Goal: Task Accomplishment & Management: Manage account settings

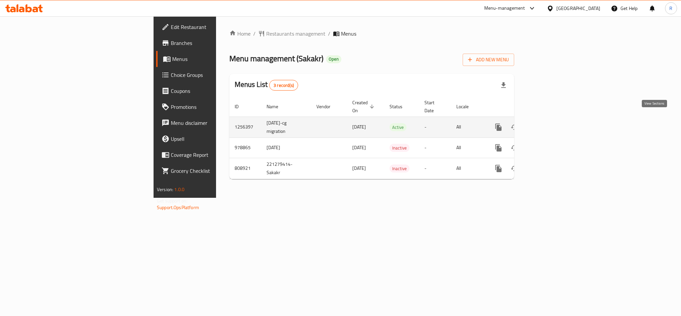
click at [551, 123] on icon "enhanced table" at bounding box center [547, 127] width 8 height 8
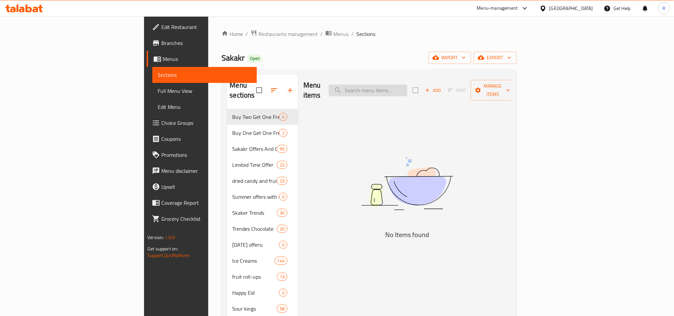
paste input "كيندر كاردز بحشوه الكاكاو والحليب 5 قطعة"
type input "كيندر كاردز بحشوه الكاكاو والحليب 5 قطعة"
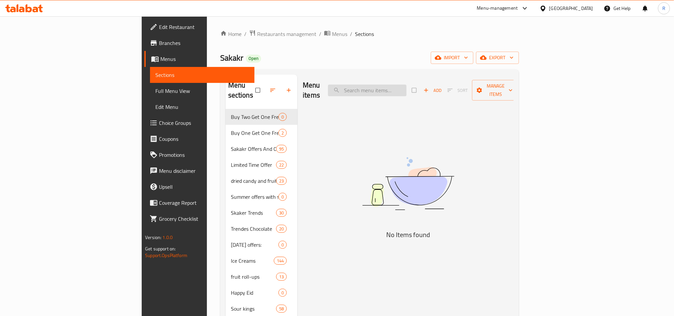
click at [406, 85] on input "search" at bounding box center [367, 90] width 78 height 12
click at [406, 86] on input "search" at bounding box center [367, 90] width 78 height 12
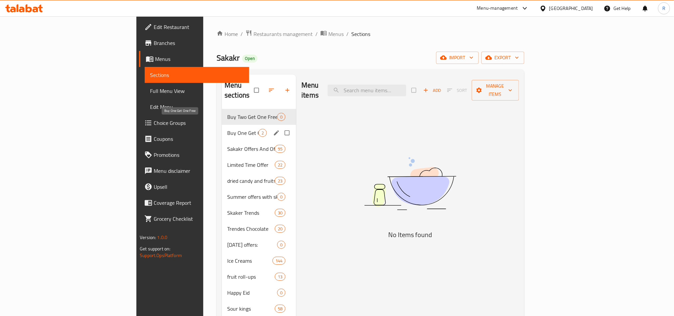
click at [227, 129] on span "Buy One Get One Free" at bounding box center [242, 133] width 31 height 8
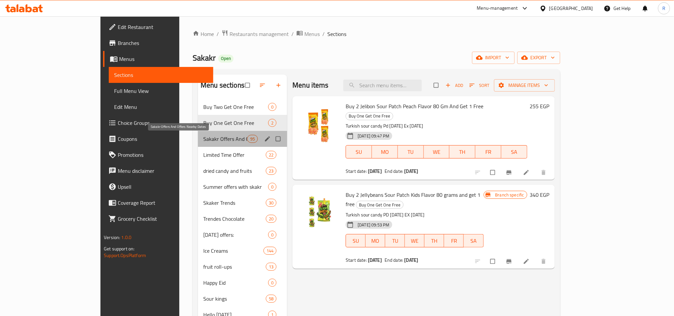
click at [203, 140] on span "Sakakr Offers And Offers Nearby Dates" at bounding box center [225, 139] width 44 height 8
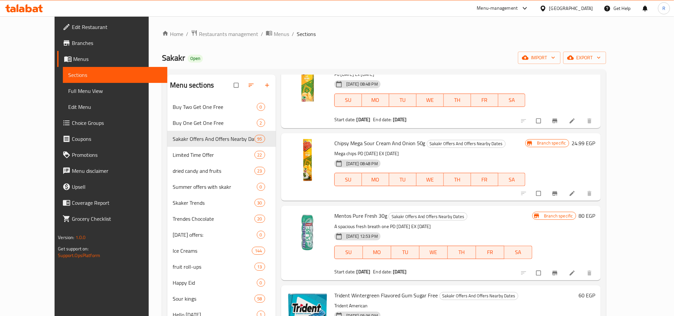
scroll to position [748, 0]
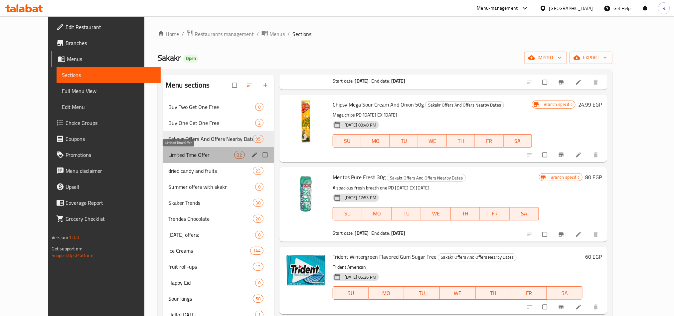
click at [181, 156] on span "Limited Time Offer" at bounding box center [201, 155] width 66 height 8
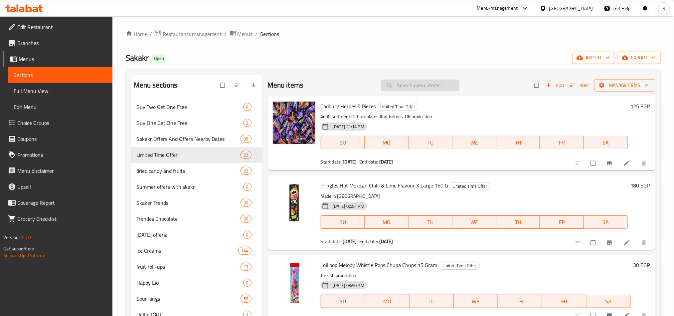
click at [407, 84] on input "search" at bounding box center [420, 85] width 78 height 12
click at [164, 138] on span "Sakakr Offers And Offers Nearby Dates" at bounding box center [179, 139] width 86 height 8
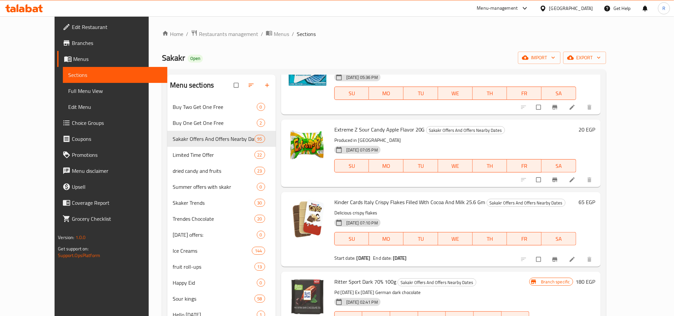
scroll to position [1048, 0]
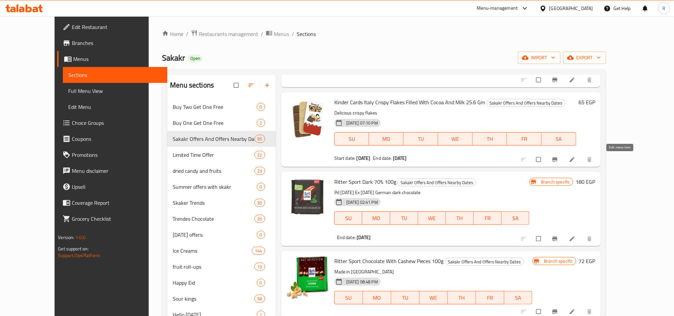
click at [575, 161] on icon at bounding box center [572, 159] width 7 height 7
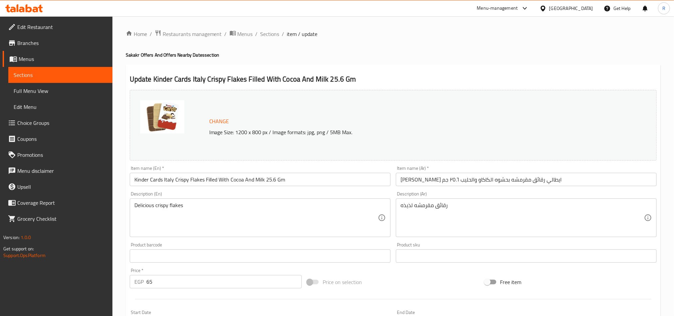
click at [406, 68] on div "Update Kinder Cards Italy Crispy Flakes Filled With Cocoa And Milk 25.6 Gm Chan…" at bounding box center [393, 263] width 535 height 397
click at [518, 9] on div "Menu-management" at bounding box center [497, 8] width 41 height 8
click at [490, 45] on div "Agent Campaigns Center" at bounding box center [492, 44] width 50 height 7
click at [28, 46] on span "Branches" at bounding box center [62, 43] width 90 height 8
